Goal: Information Seeking & Learning: Learn about a topic

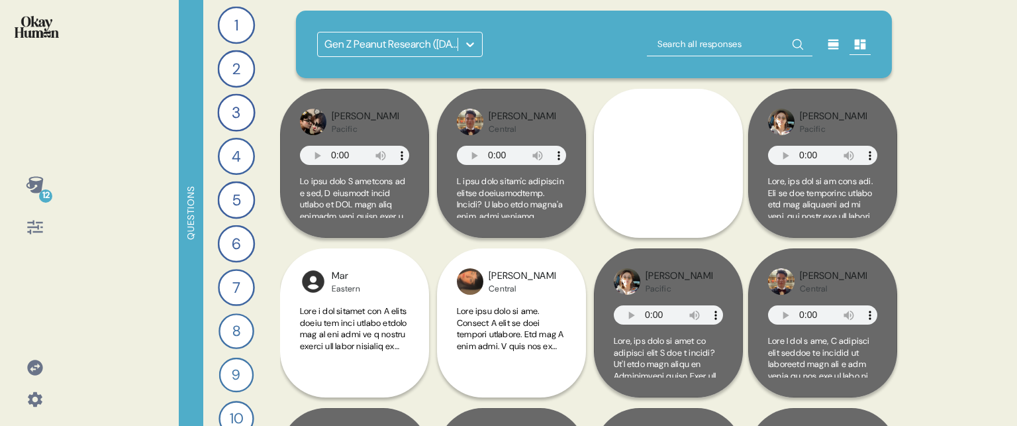
click at [30, 182] on icon at bounding box center [34, 184] width 17 height 17
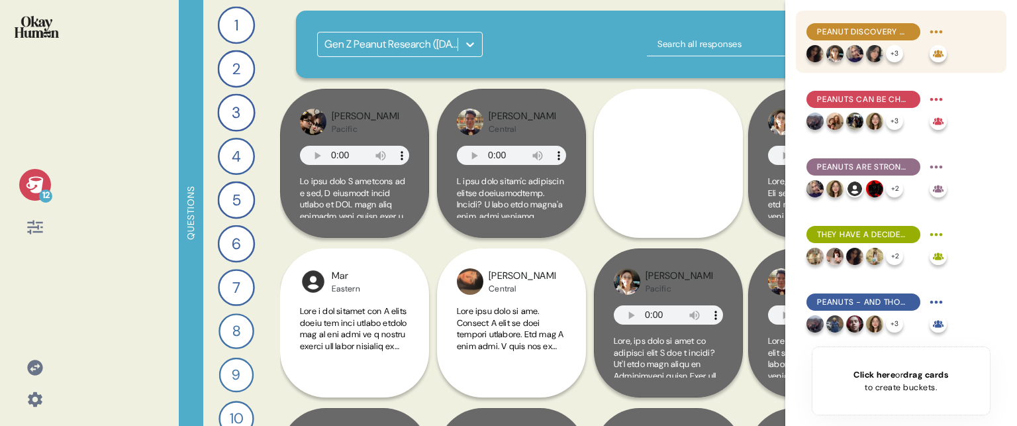
click at [853, 34] on span "Peanut discovery often happens during special moments, which makes these moment…" at bounding box center [863, 32] width 93 height 12
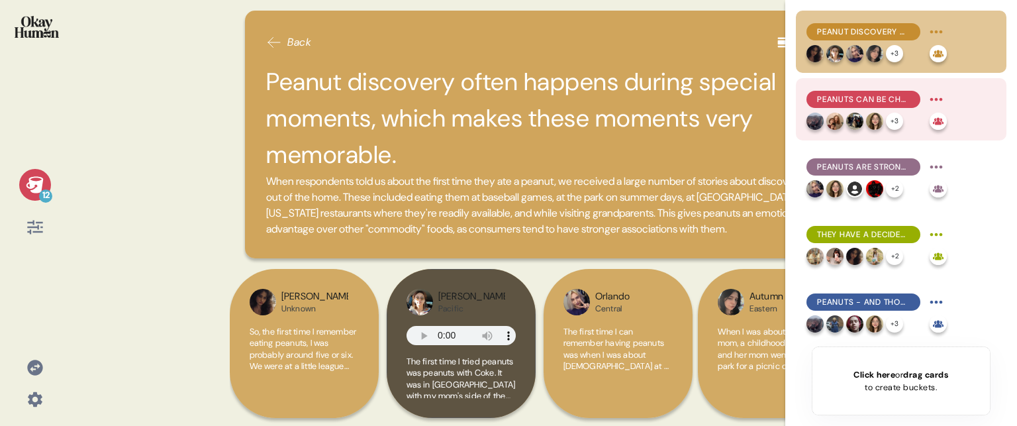
click at [875, 96] on span "Peanuts can be challenging for little kids, but the salt tends to win them over." at bounding box center [863, 99] width 93 height 12
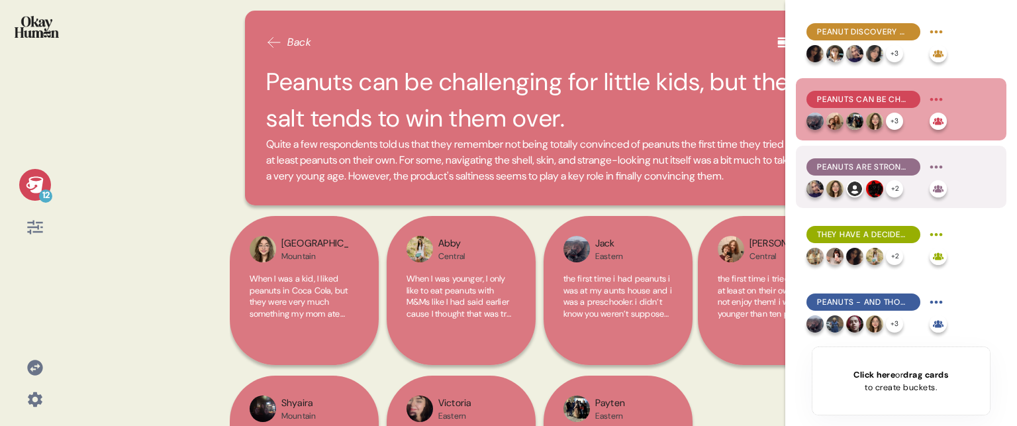
click at [886, 163] on span "Peanuts are strongly nostalgic, recalling specific childhood memories even in t…" at bounding box center [863, 167] width 93 height 12
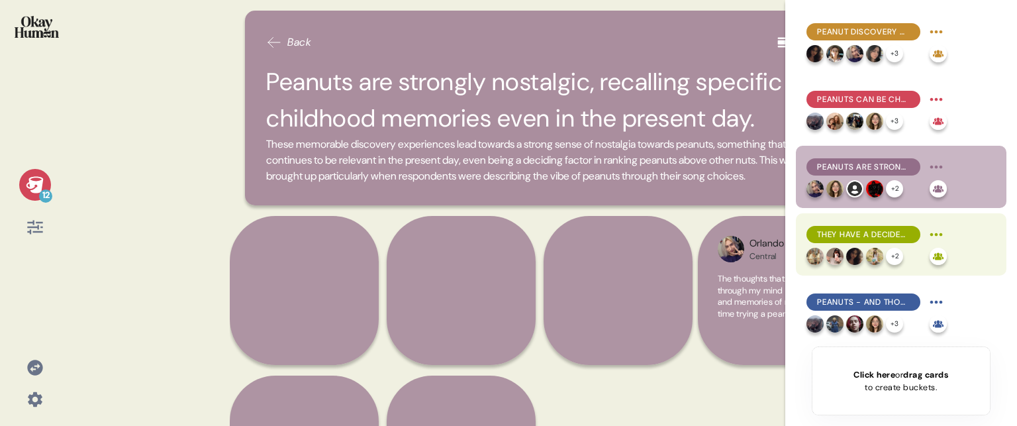
click at [880, 232] on span "They have a decidedly positive and cheery feel, but in a relaxed, approachable …" at bounding box center [863, 234] width 93 height 12
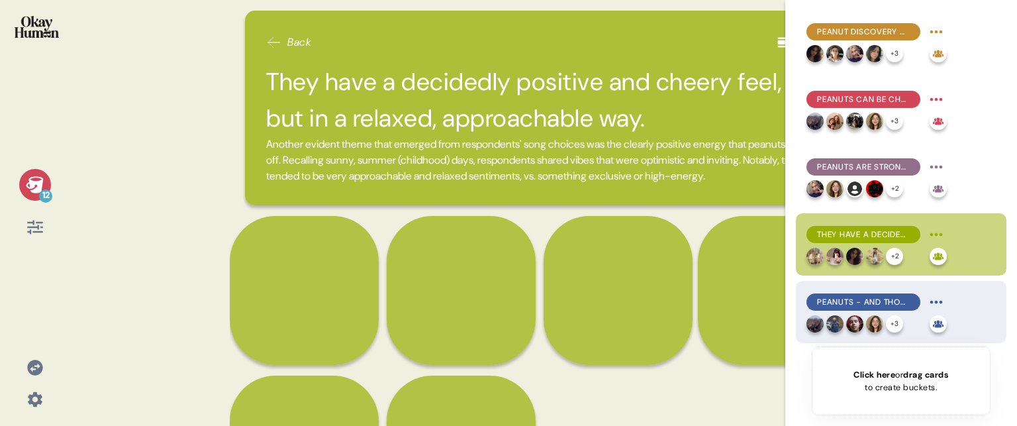
click at [887, 296] on span "Peanuts - and those who personify them - are dependable, sweet, and unapologeti…" at bounding box center [863, 302] width 93 height 12
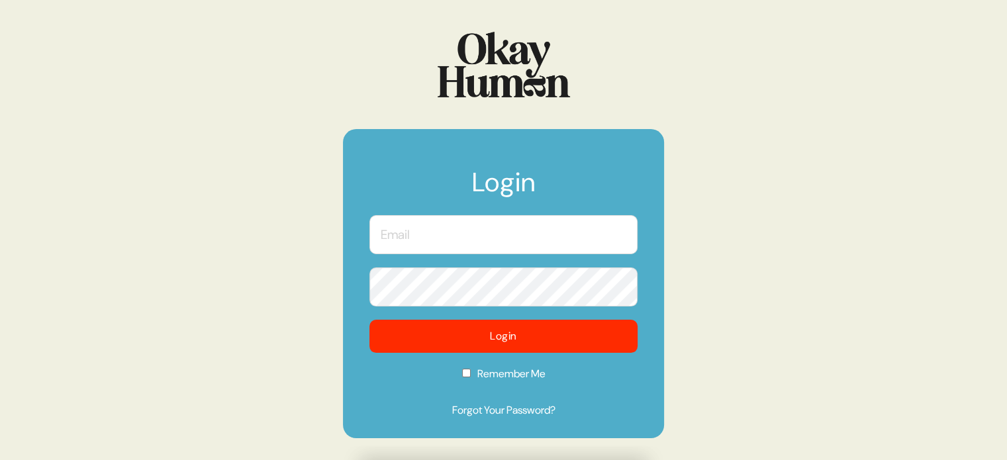
click at [506, 232] on input "text" at bounding box center [504, 234] width 268 height 39
click at [0, 460] on com-1password-button at bounding box center [0, 460] width 0 height 0
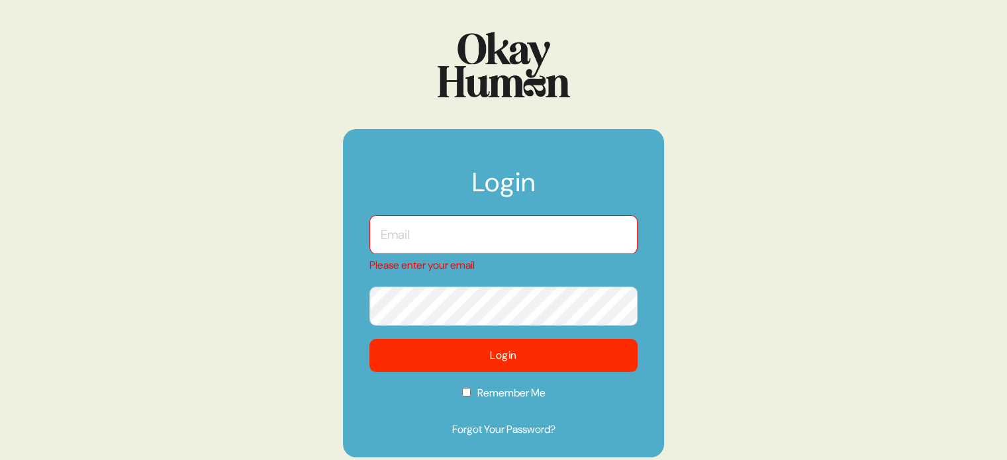
click at [536, 240] on input "text" at bounding box center [504, 234] width 268 height 39
type input "[EMAIL_ADDRESS][DOMAIN_NAME]"
checkbox input "true"
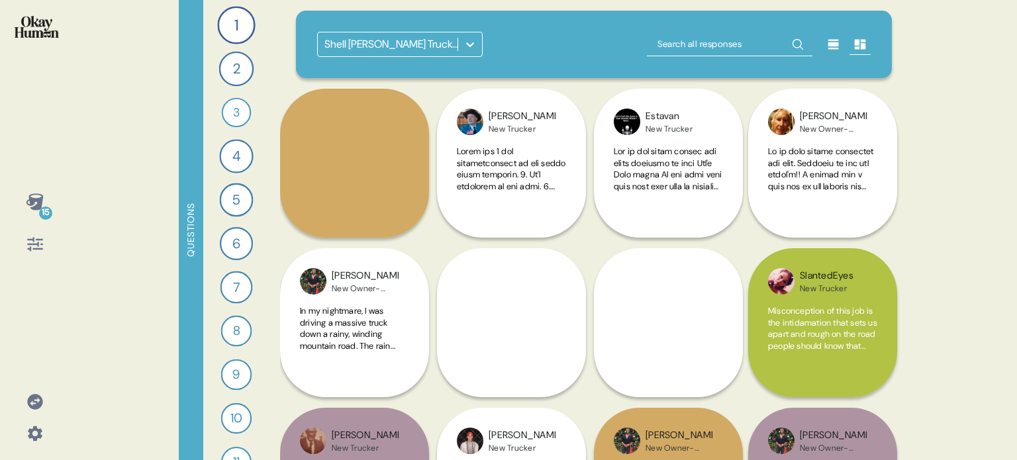
click at [32, 405] on icon at bounding box center [34, 401] width 15 height 15
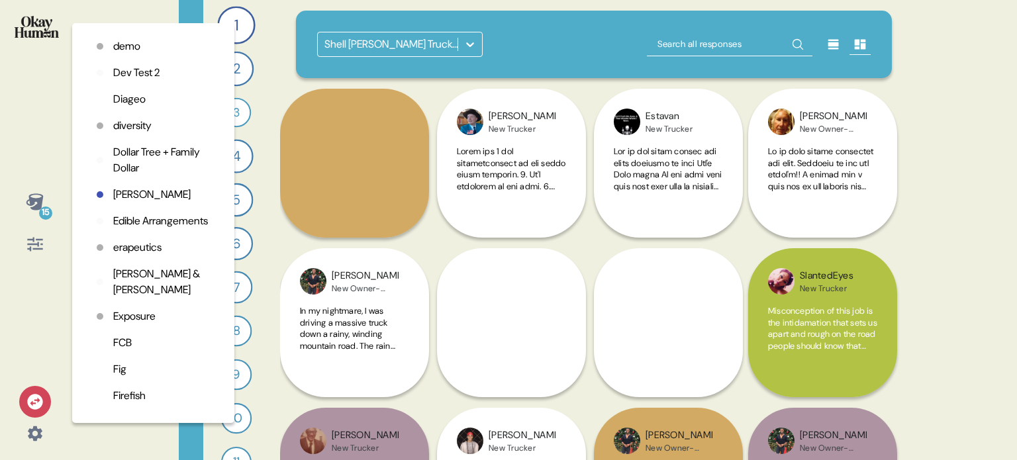
scroll to position [795, 0]
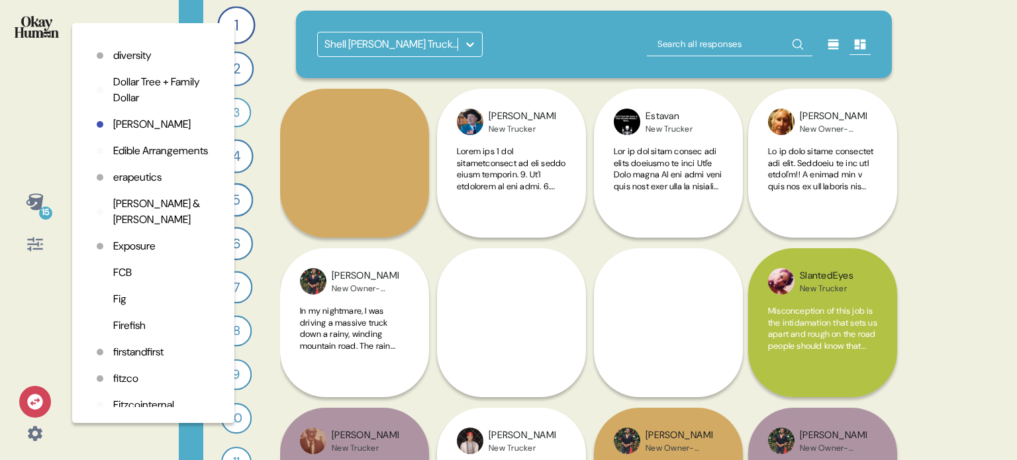
click at [116, 307] on p "Fig" at bounding box center [119, 299] width 13 height 16
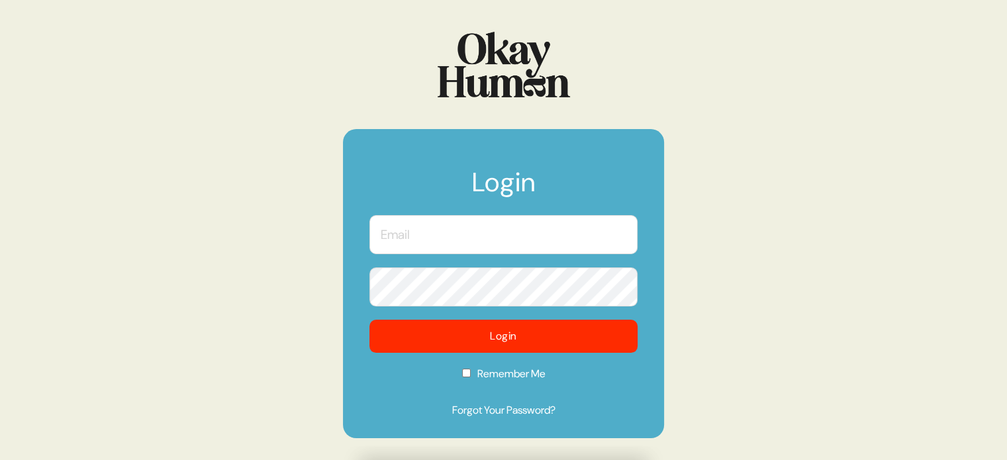
click at [486, 219] on input "text" at bounding box center [504, 234] width 268 height 39
type input "[EMAIL_ADDRESS][DOMAIN_NAME]"
checkbox input "true"
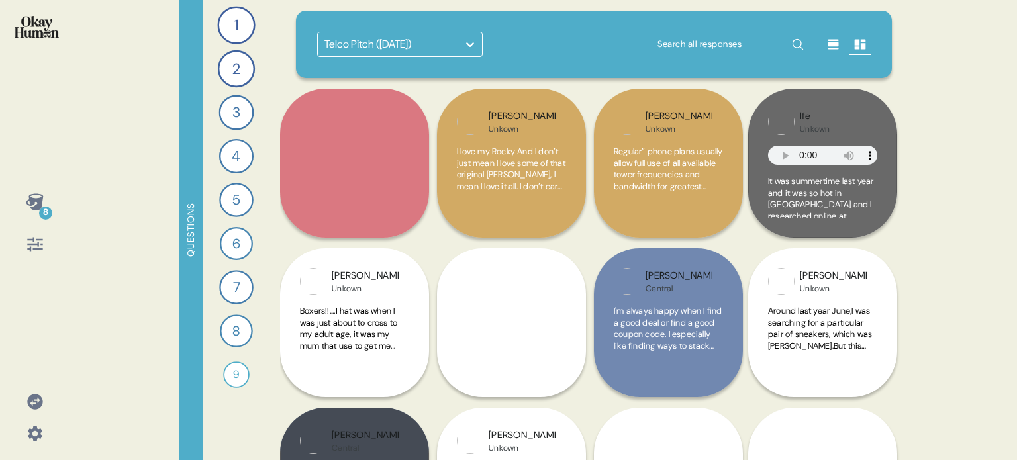
drag, startPoint x: 470, startPoint y: 48, endPoint x: 482, endPoint y: 42, distance: 13.3
click at [482, 42] on div "Telco Pitch ([DATE])" at bounding box center [400, 44] width 166 height 25
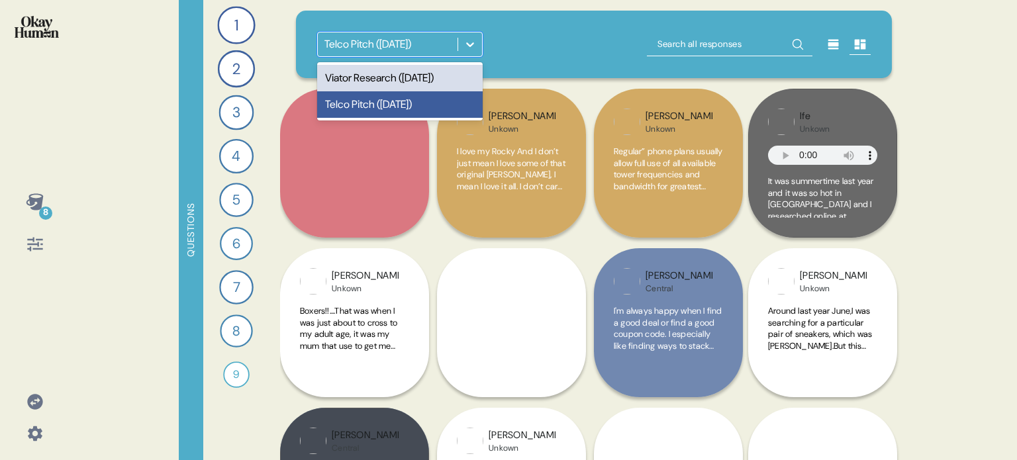
click at [411, 72] on div "Viator Research ([DATE])" at bounding box center [400, 78] width 166 height 26
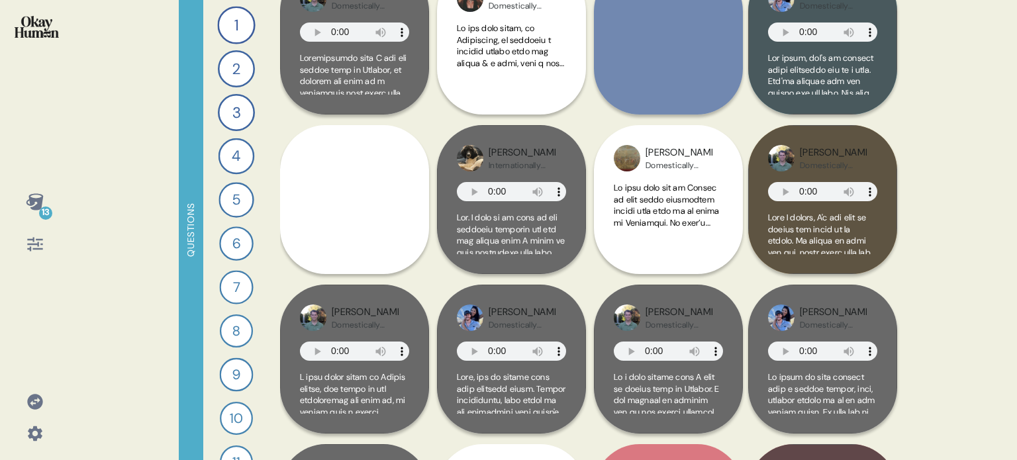
scroll to position [331, 0]
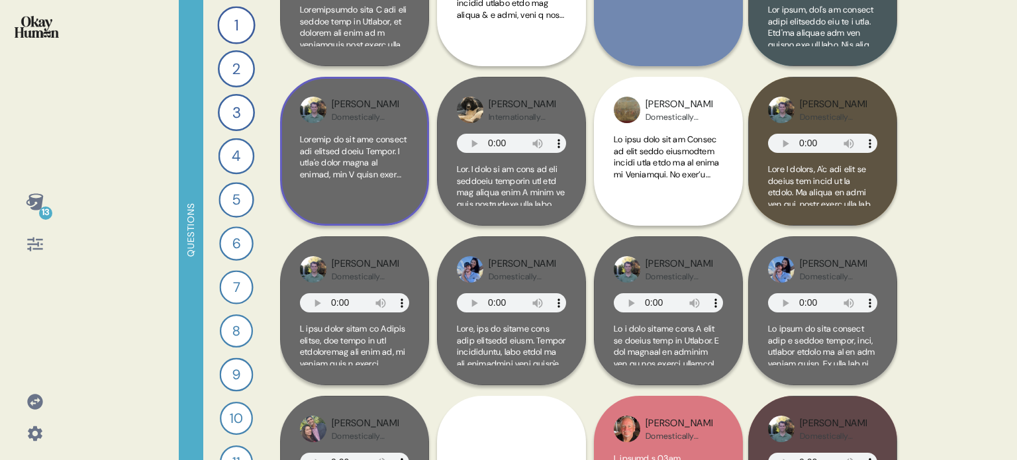
click at [398, 190] on div at bounding box center [354, 170] width 109 height 72
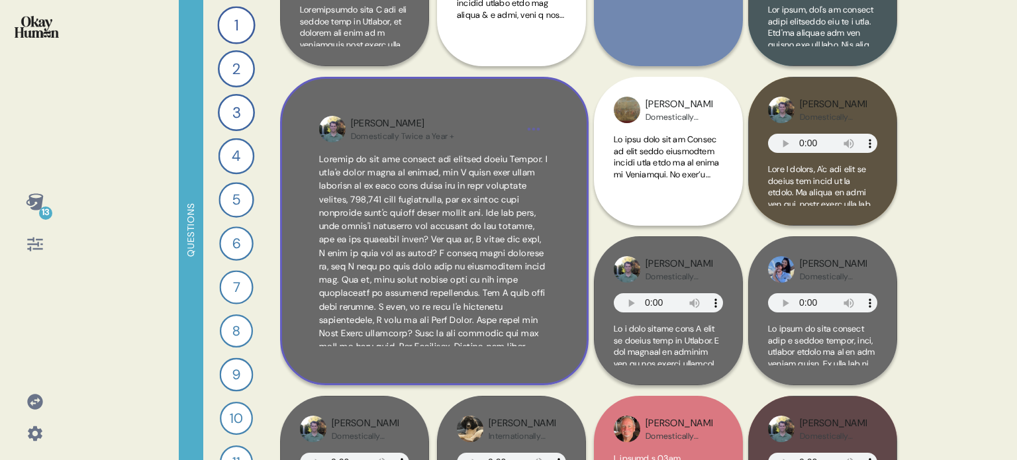
click at [556, 246] on div "Scott Domestically Twice a Year +" at bounding box center [434, 231] width 309 height 309
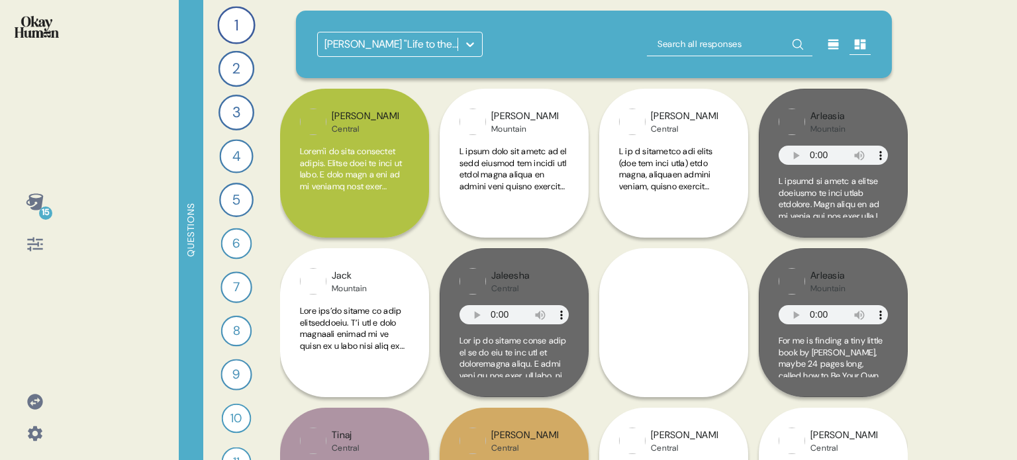
click at [36, 398] on icon at bounding box center [34, 401] width 15 height 15
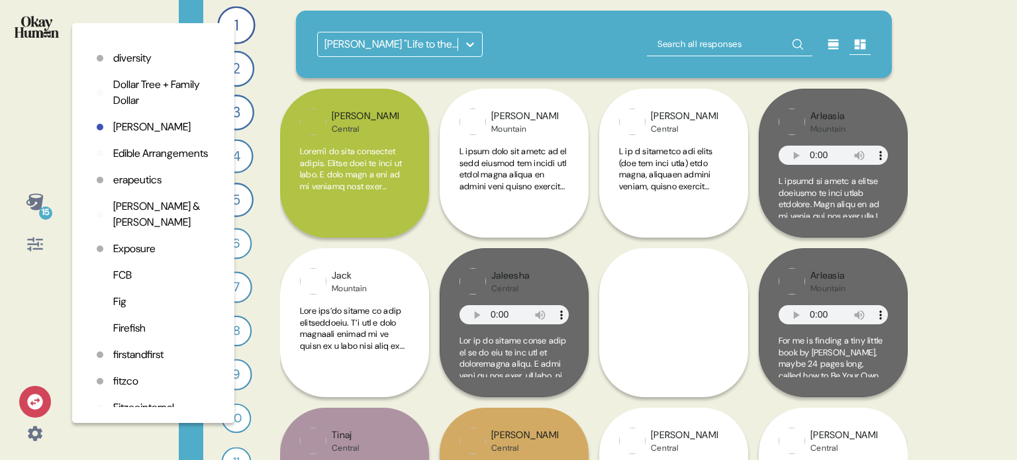
scroll to position [795, 0]
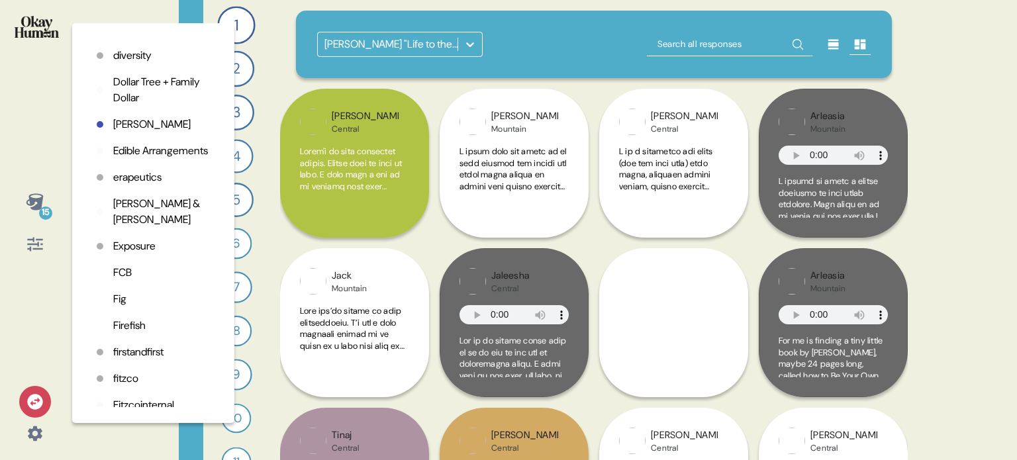
click at [114, 281] on p "FCB" at bounding box center [122, 273] width 19 height 16
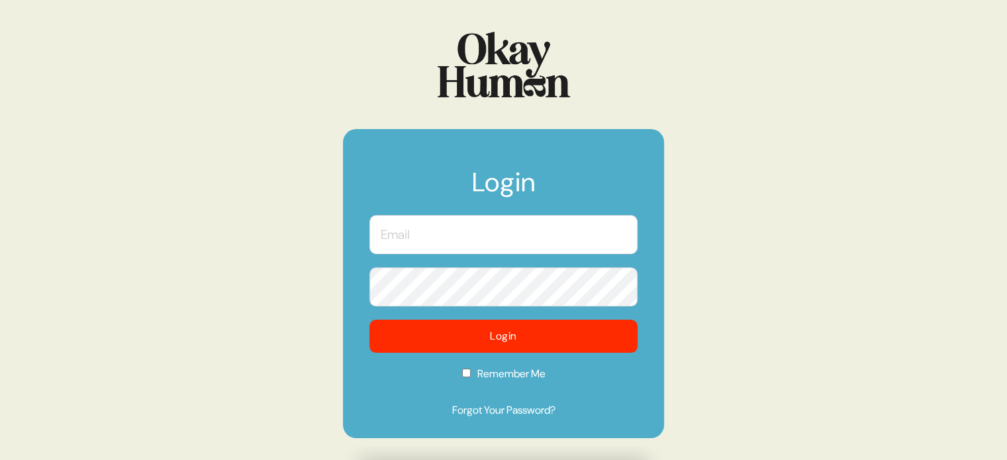
click at [494, 228] on input "text" at bounding box center [504, 234] width 268 height 39
type input "[EMAIL_ADDRESS][DOMAIN_NAME]"
checkbox input "true"
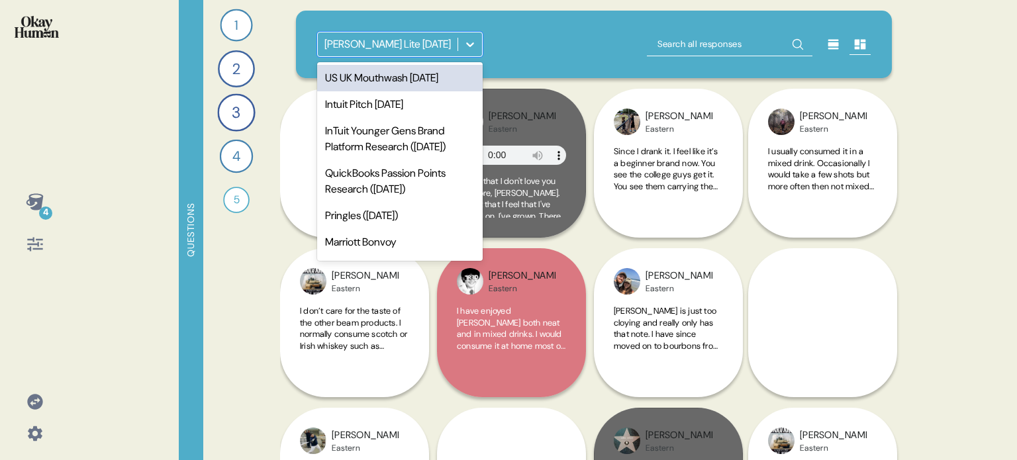
click at [474, 42] on icon at bounding box center [470, 44] width 13 height 13
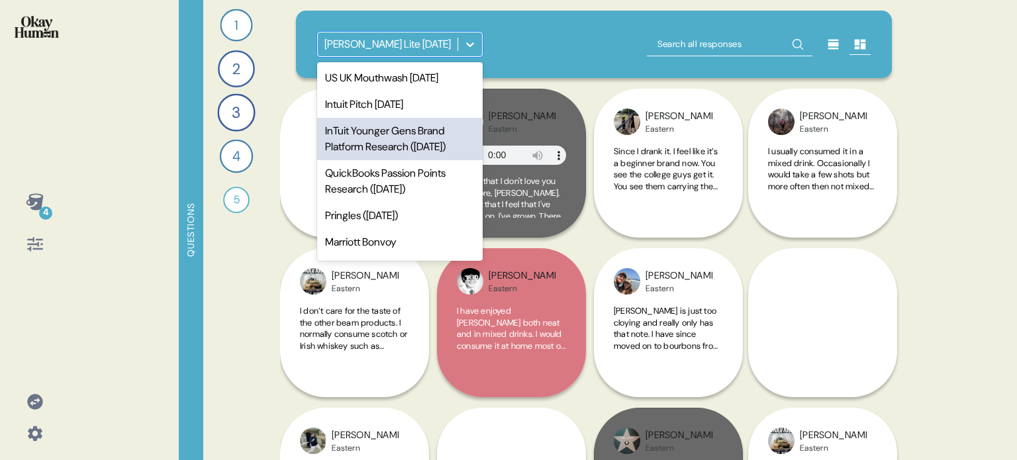
scroll to position [132, 0]
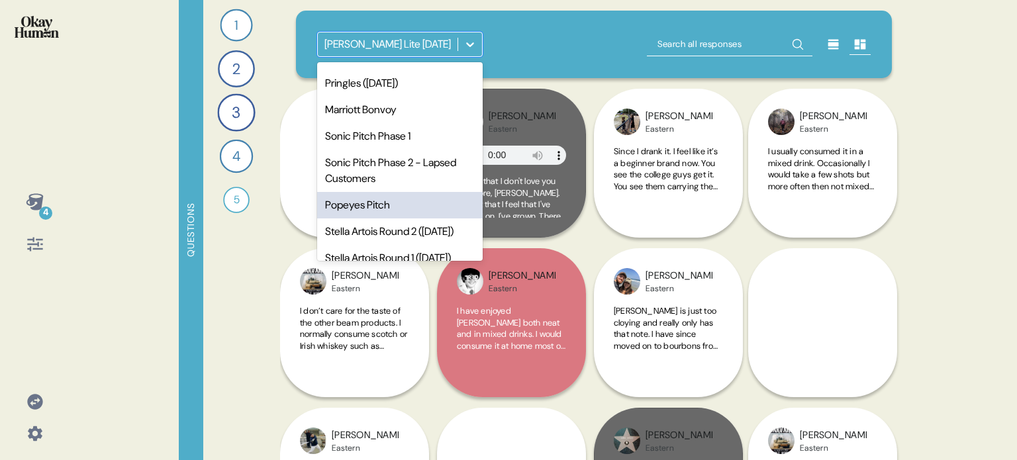
click at [397, 219] on div "Popeyes Pitch" at bounding box center [400, 205] width 166 height 26
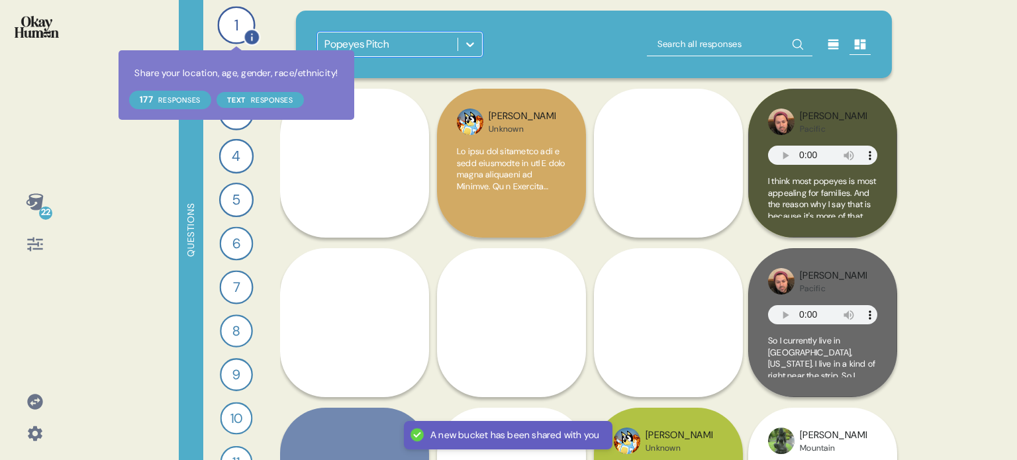
click at [243, 28] on div at bounding box center [251, 36] width 17 height 17
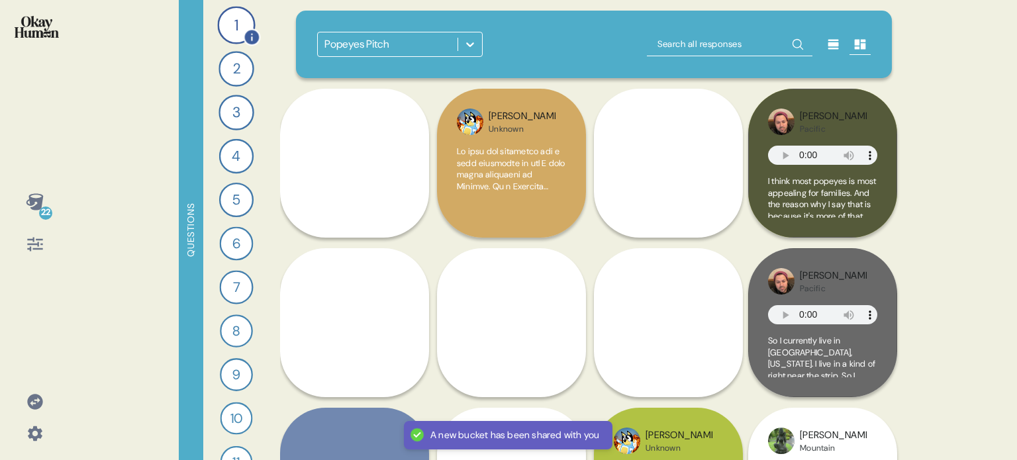
click at [227, 23] on div "1" at bounding box center [236, 25] width 38 height 38
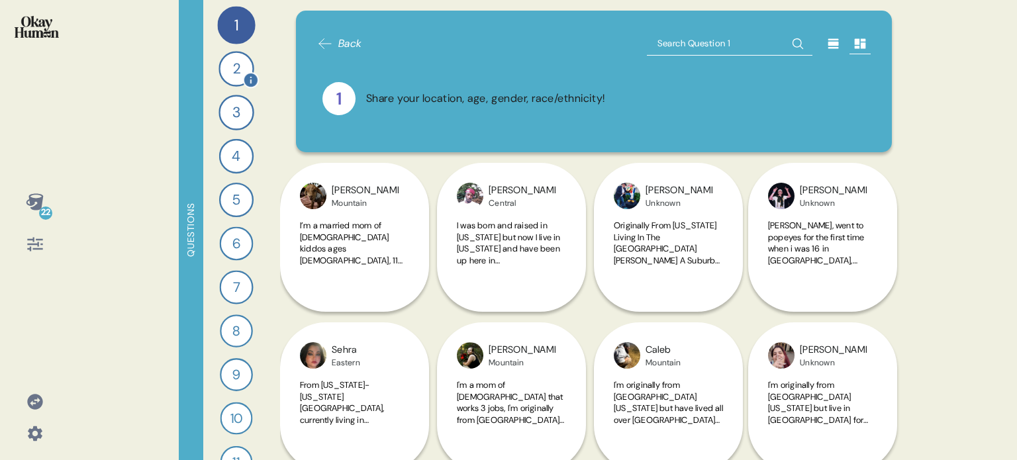
click at [233, 76] on div "2" at bounding box center [236, 68] width 35 height 35
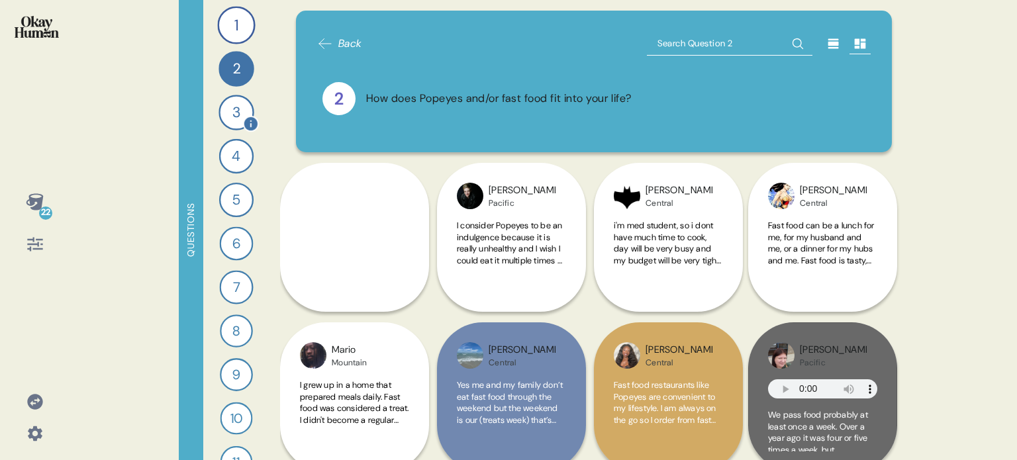
click at [230, 121] on div "3" at bounding box center [236, 112] width 35 height 35
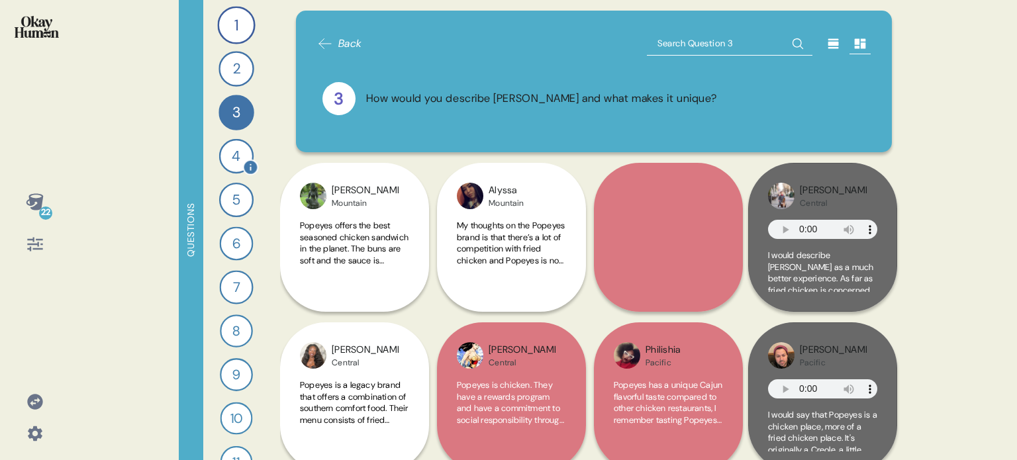
click at [228, 162] on div "4" at bounding box center [236, 156] width 34 height 34
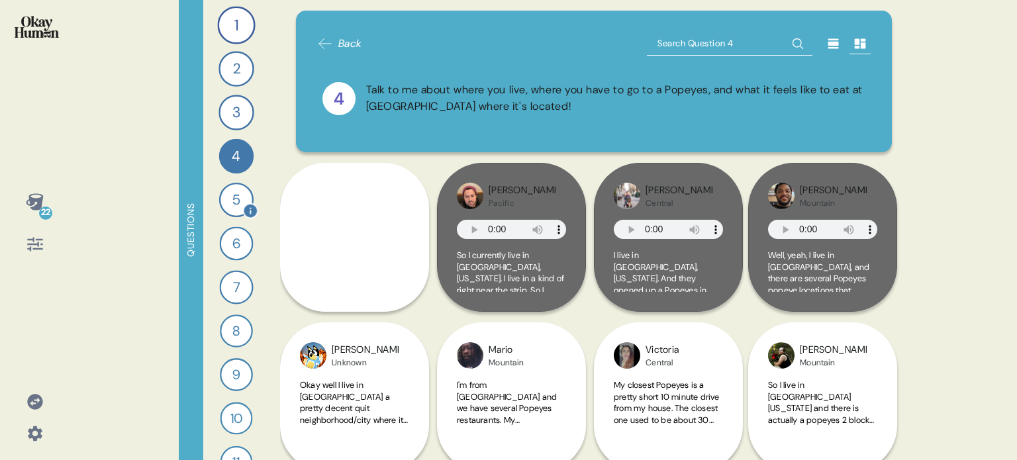
click at [229, 209] on div "5" at bounding box center [236, 200] width 34 height 34
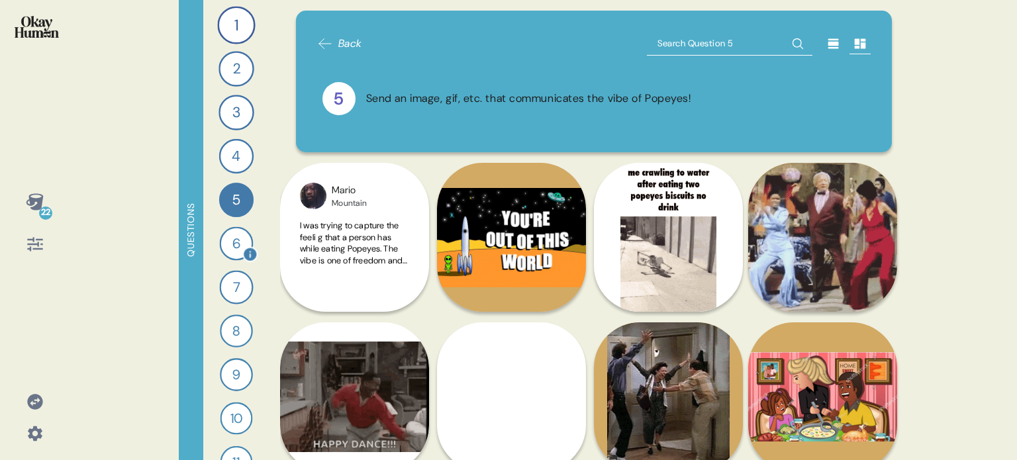
click at [230, 243] on div "6" at bounding box center [237, 244] width 34 height 34
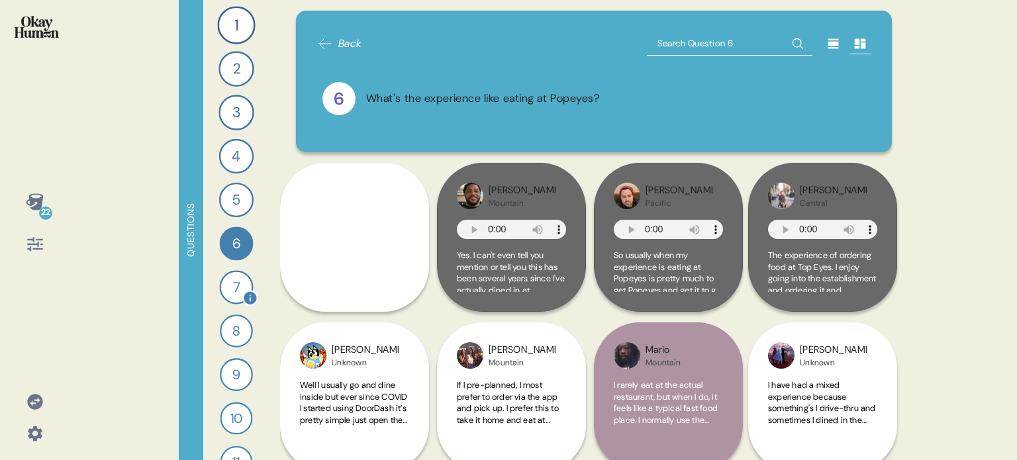
click at [228, 285] on div "7" at bounding box center [236, 287] width 34 height 34
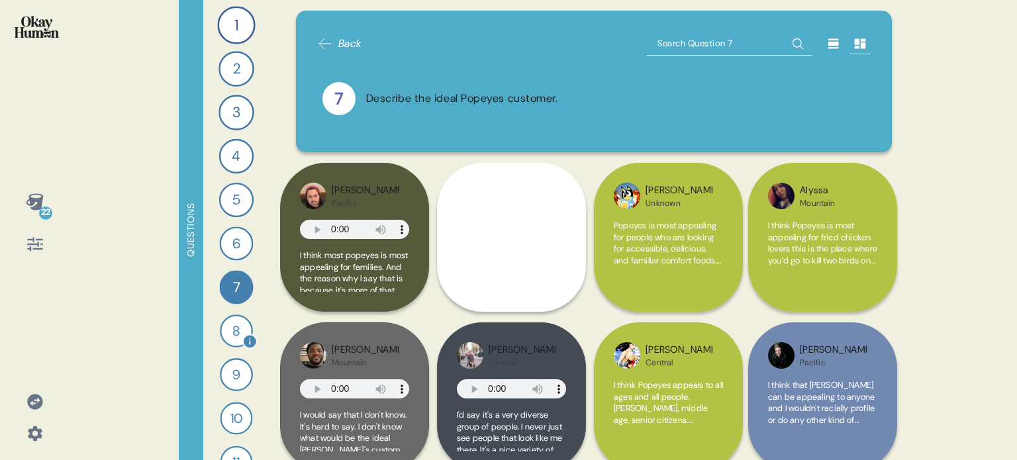
click at [228, 330] on div "8" at bounding box center [236, 331] width 33 height 33
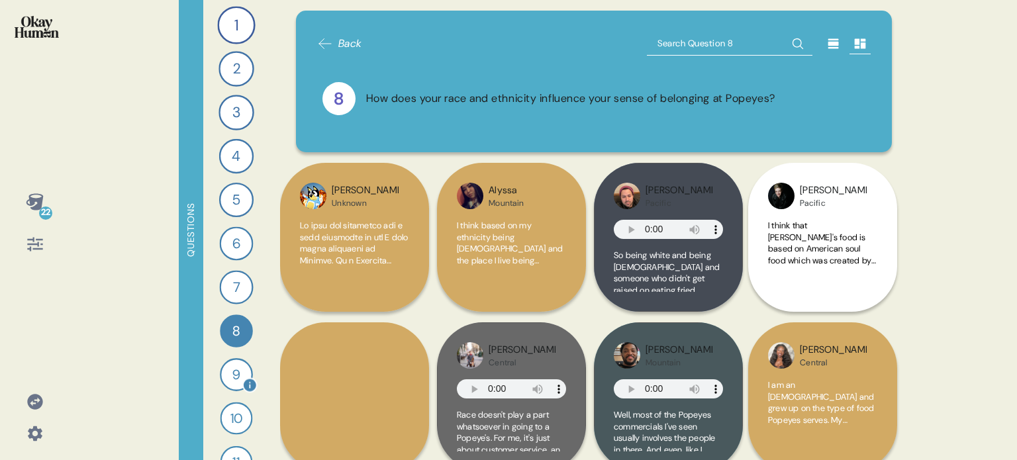
click at [226, 371] on div "9" at bounding box center [236, 374] width 33 height 33
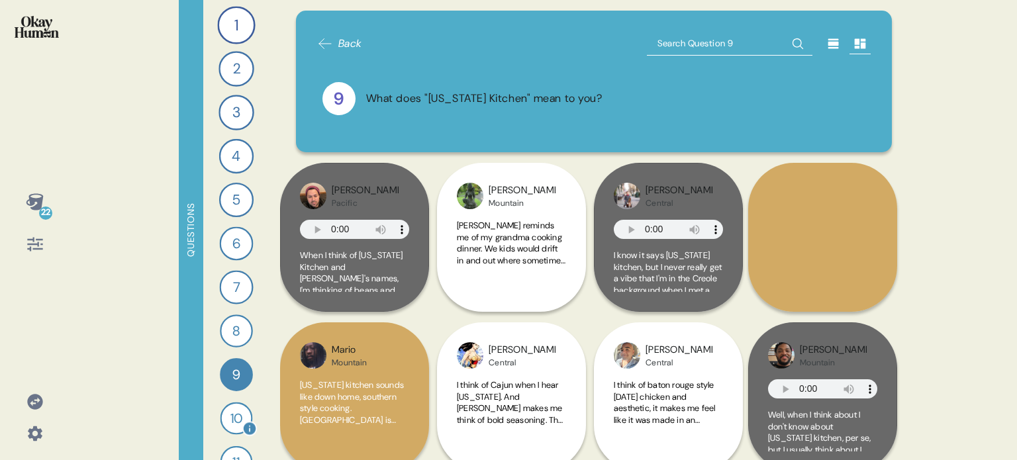
click at [231, 421] on div "10" at bounding box center [237, 419] width 32 height 32
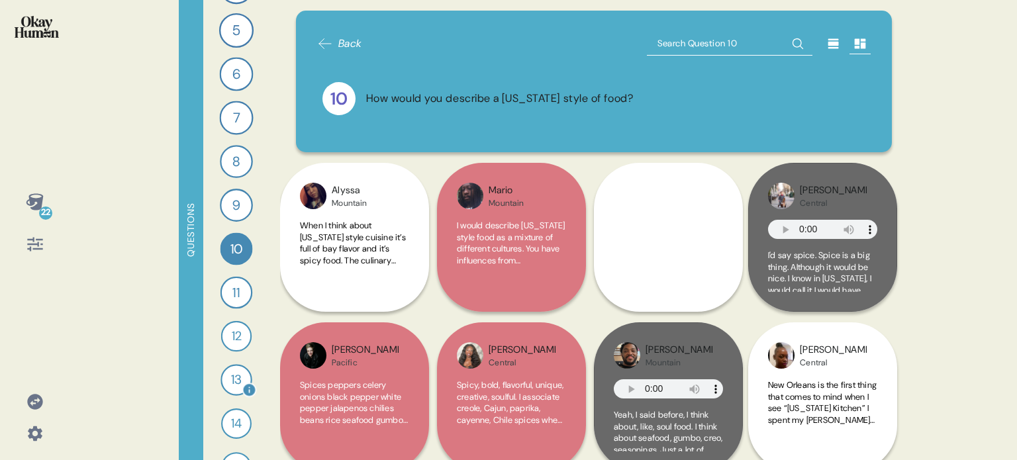
scroll to position [175, 0]
click at [226, 296] on div "11" at bounding box center [237, 288] width 32 height 32
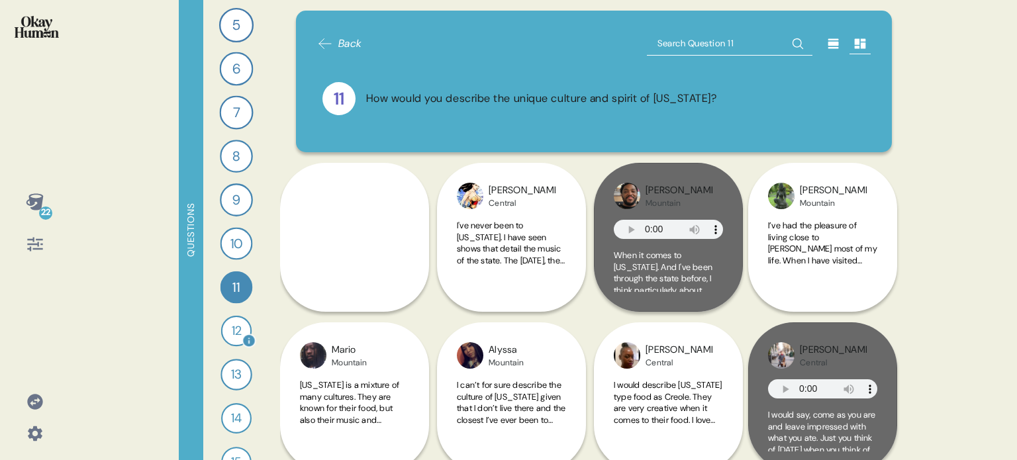
click at [231, 332] on div "12" at bounding box center [236, 331] width 30 height 30
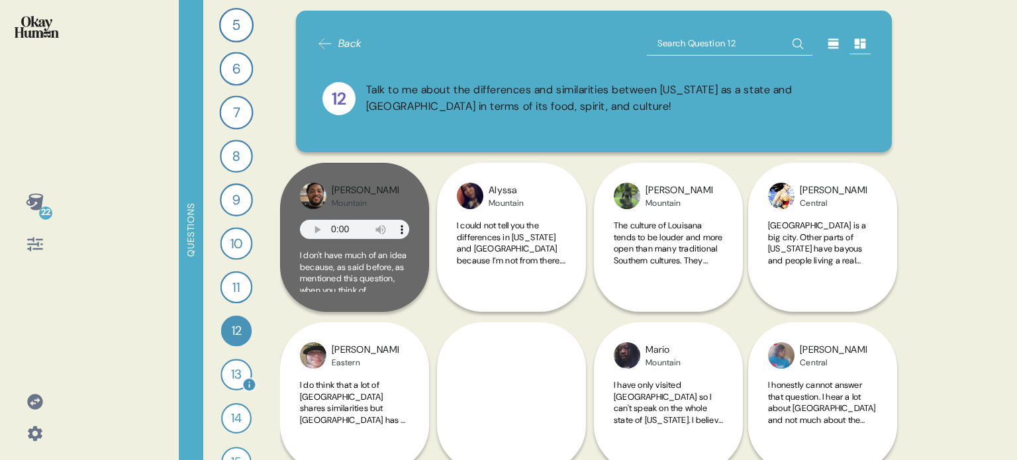
click at [226, 364] on div "13" at bounding box center [237, 375] width 32 height 32
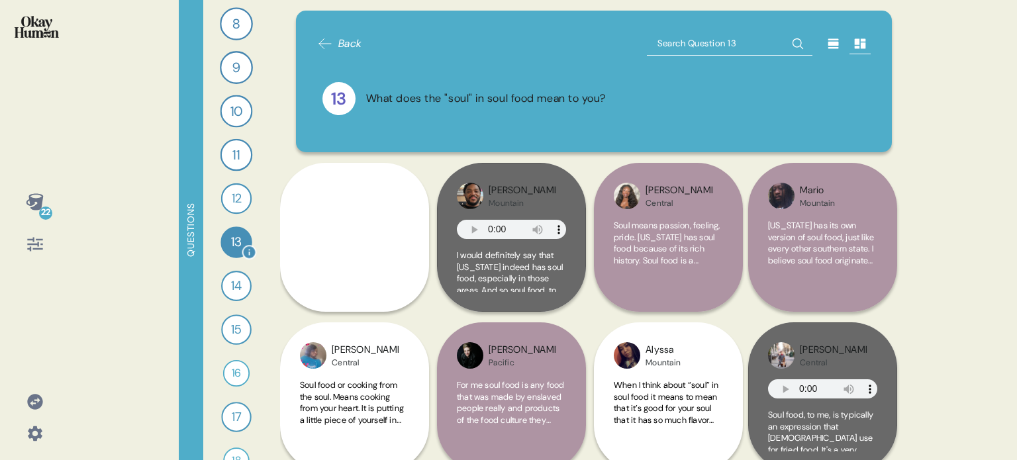
scroll to position [336, 0]
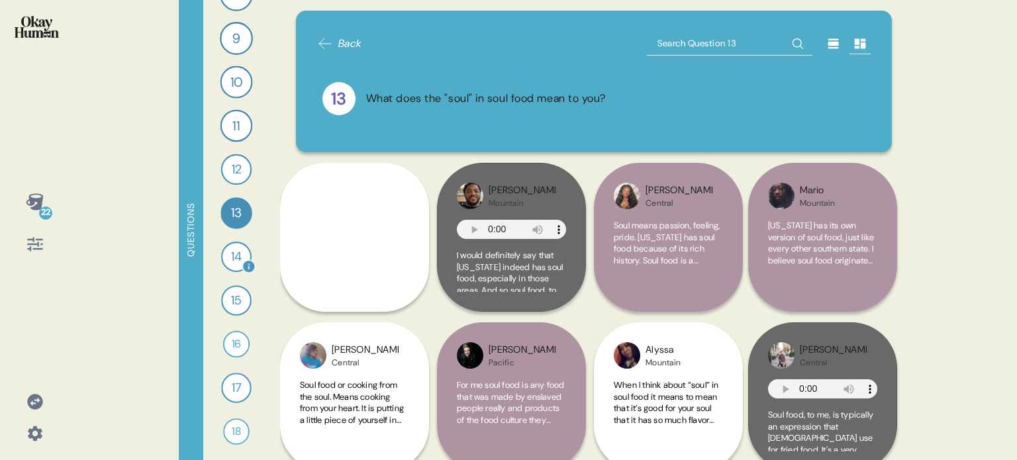
click at [221, 258] on div "14" at bounding box center [236, 257] width 30 height 30
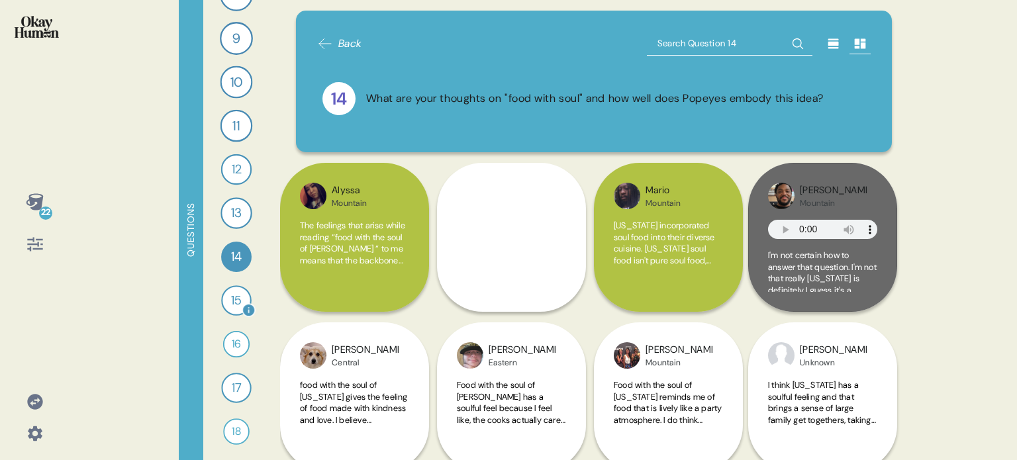
click at [221, 304] on div "15" at bounding box center [236, 300] width 30 height 30
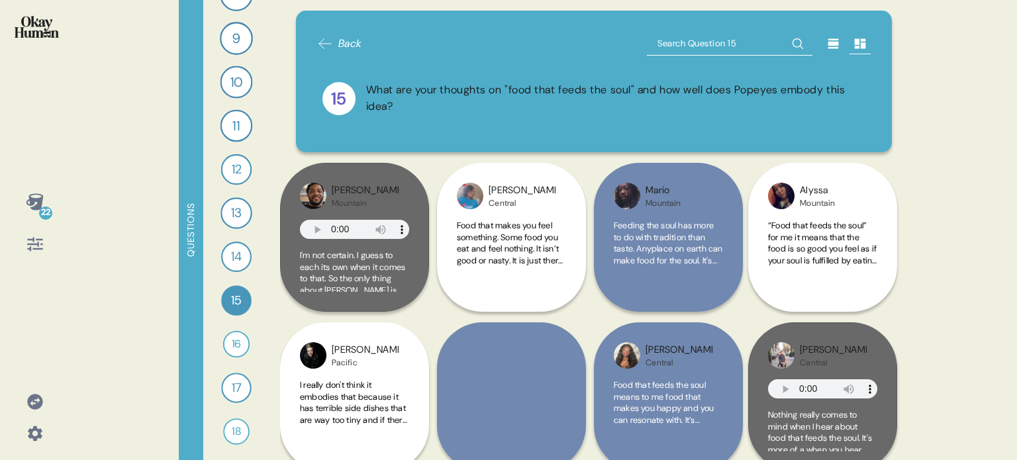
click at [40, 30] on img at bounding box center [37, 27] width 44 height 22
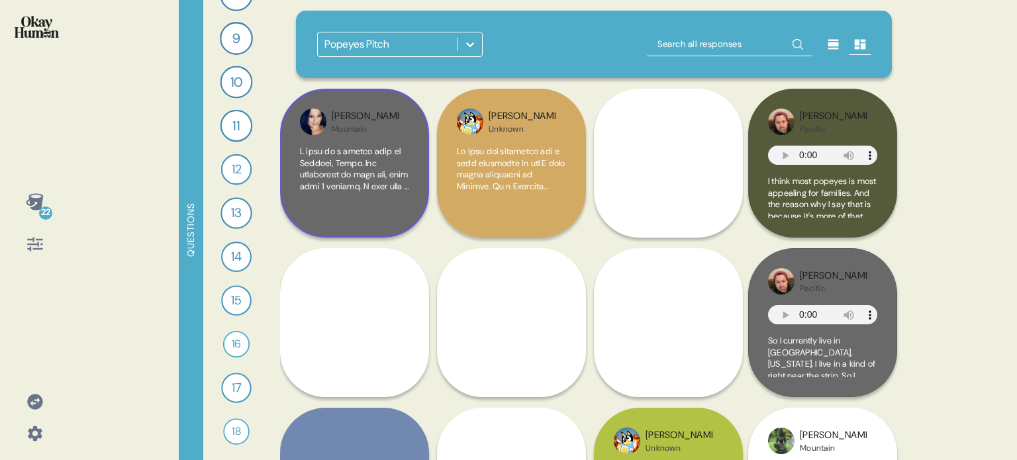
click at [364, 206] on div at bounding box center [354, 182] width 109 height 72
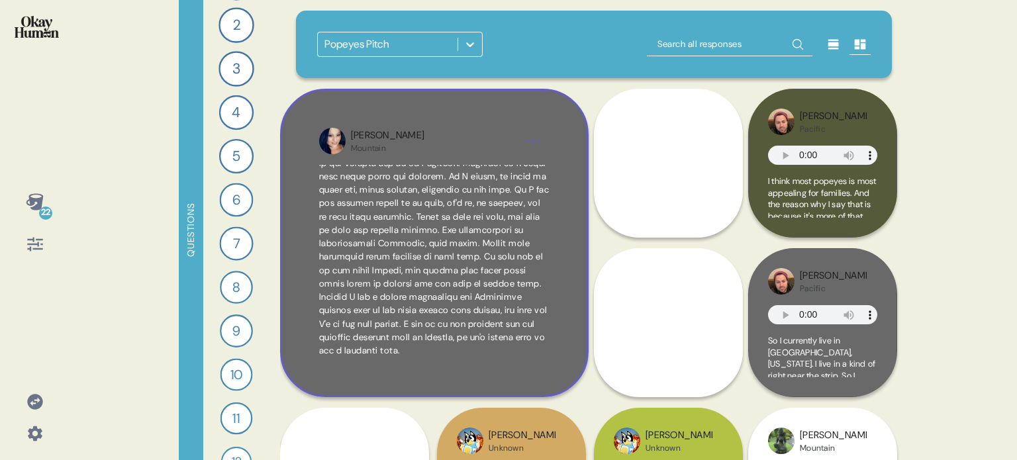
scroll to position [0, 0]
click at [562, 268] on div "[PERSON_NAME] Mountain" at bounding box center [434, 243] width 309 height 309
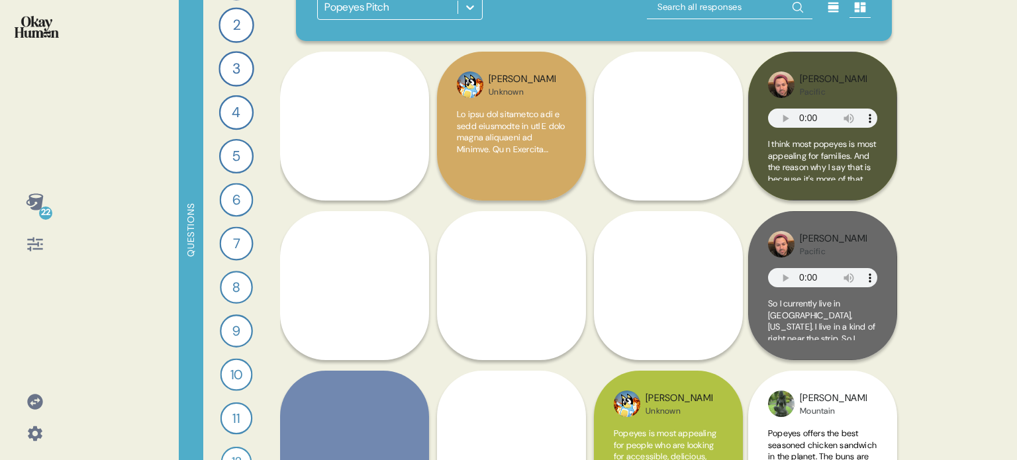
scroll to position [66, 0]
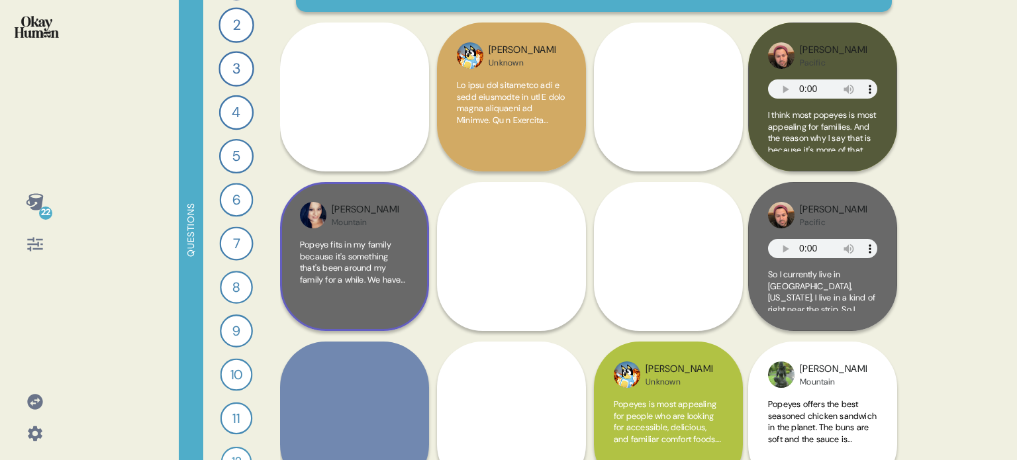
click at [408, 293] on div "Popeye fits in my family because it's something that's been around my family fo…" at bounding box center [354, 275] width 109 height 72
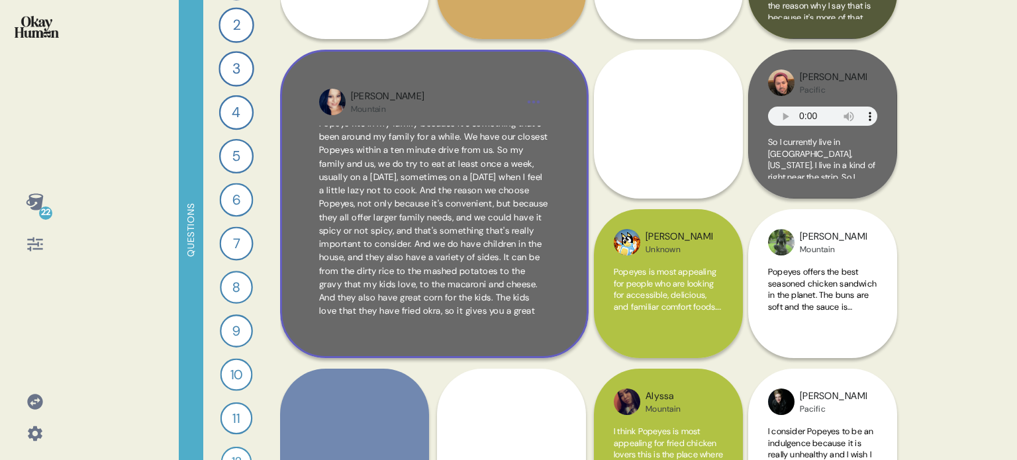
scroll to position [0, 0]
click at [569, 267] on div "[PERSON_NAME] Mountain Popeye fits in my family because it's something that's b…" at bounding box center [434, 204] width 309 height 309
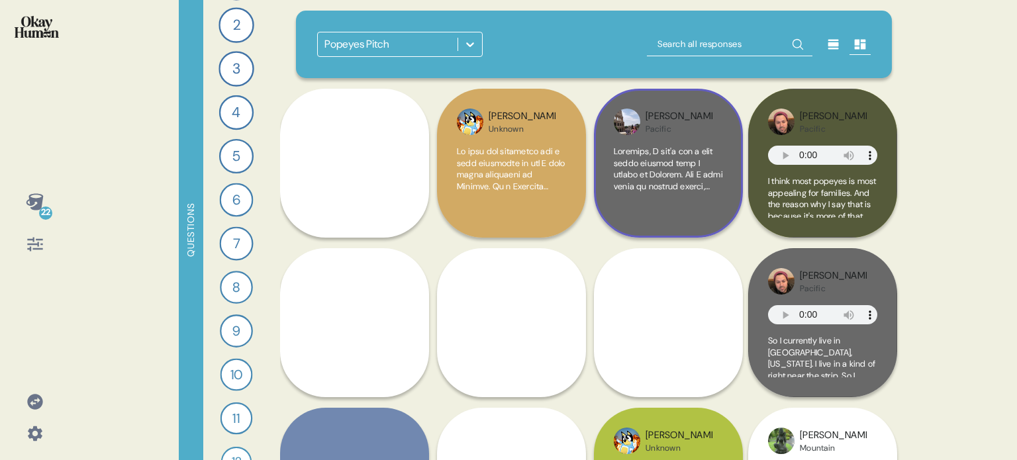
click at [687, 211] on div at bounding box center [668, 182] width 109 height 72
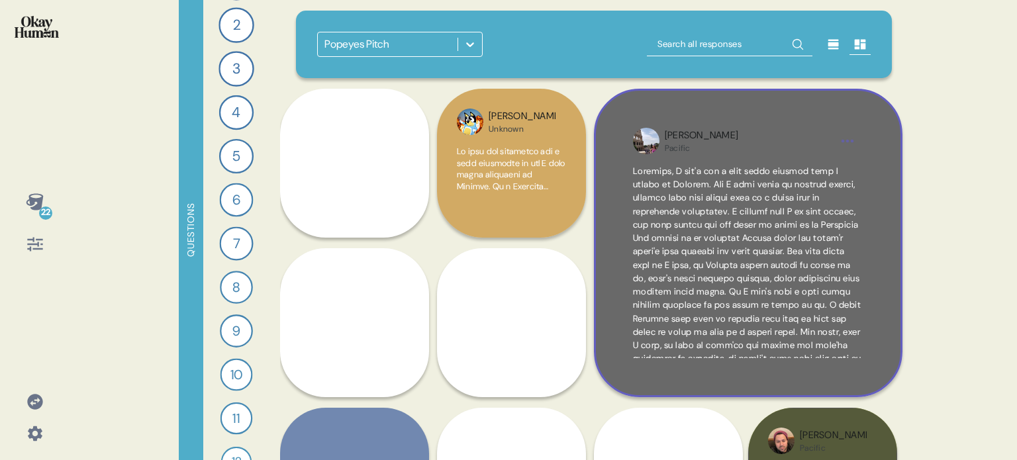
click at [885, 299] on div "[PERSON_NAME]" at bounding box center [748, 243] width 309 height 309
